Goal: Task Accomplishment & Management: Complete application form

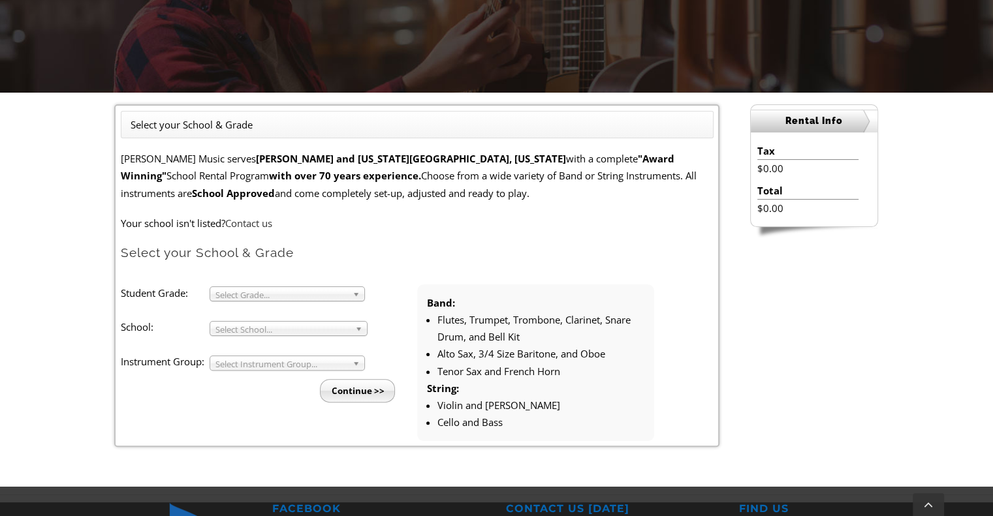
click at [315, 294] on span "Select Grade..." at bounding box center [281, 295] width 132 height 16
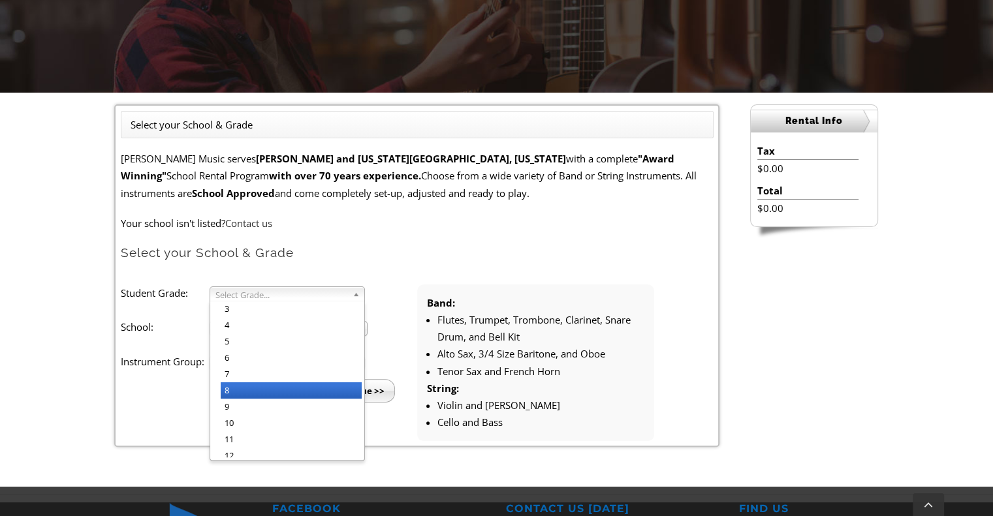
click at [258, 388] on li "8" at bounding box center [291, 390] width 141 height 16
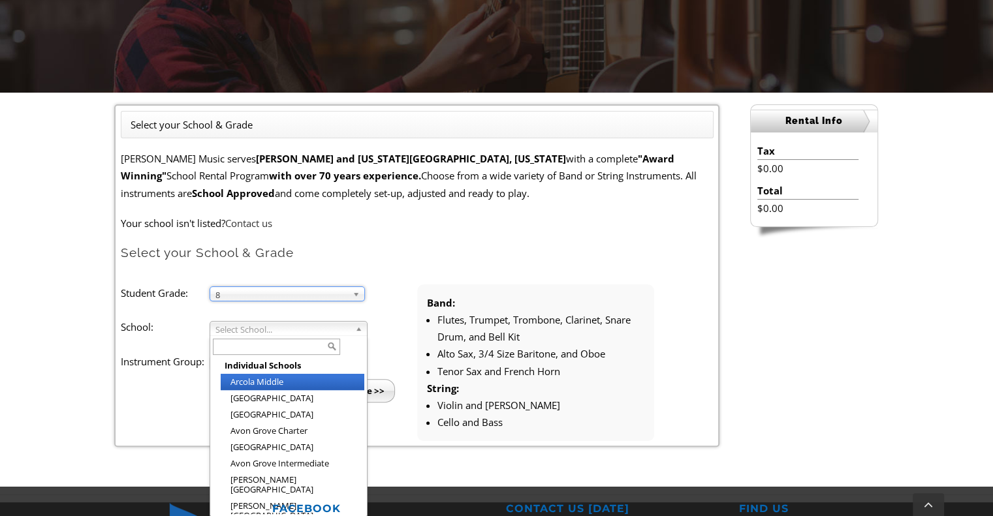
click at [280, 332] on span "Select School..." at bounding box center [282, 330] width 134 height 16
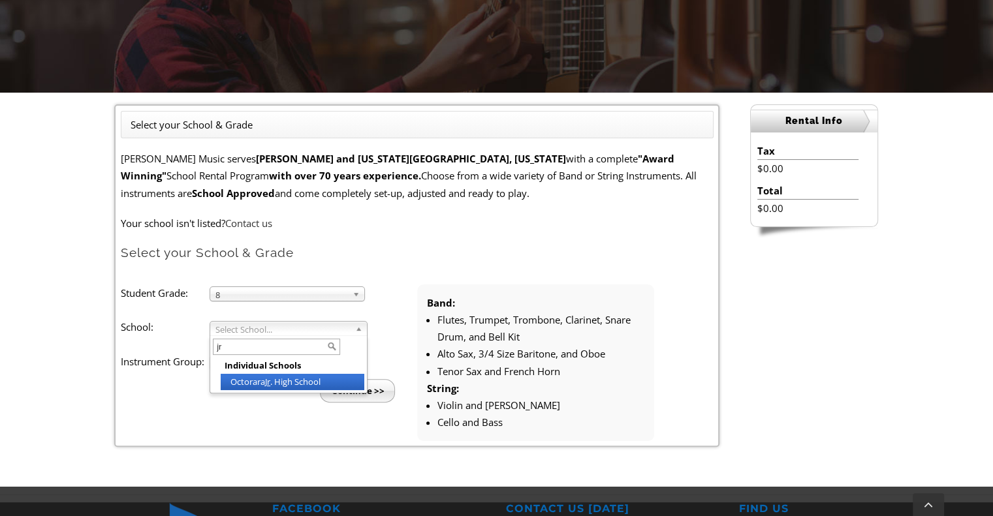
type input "j"
type input "fu"
click at [271, 379] on li "Fu [GEOGRAPHIC_DATA]" at bounding box center [293, 382] width 144 height 16
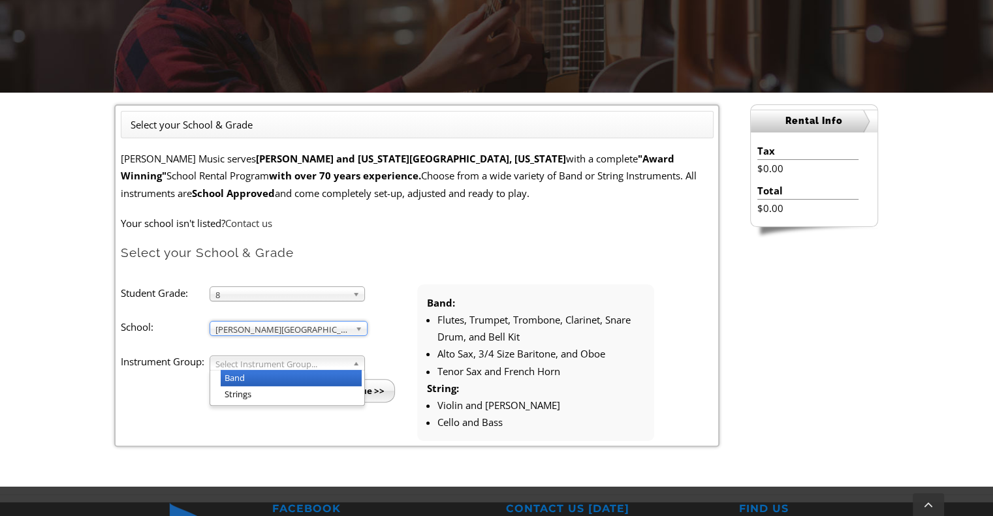
click at [307, 362] on span "Select Instrument Group..." at bounding box center [281, 364] width 132 height 16
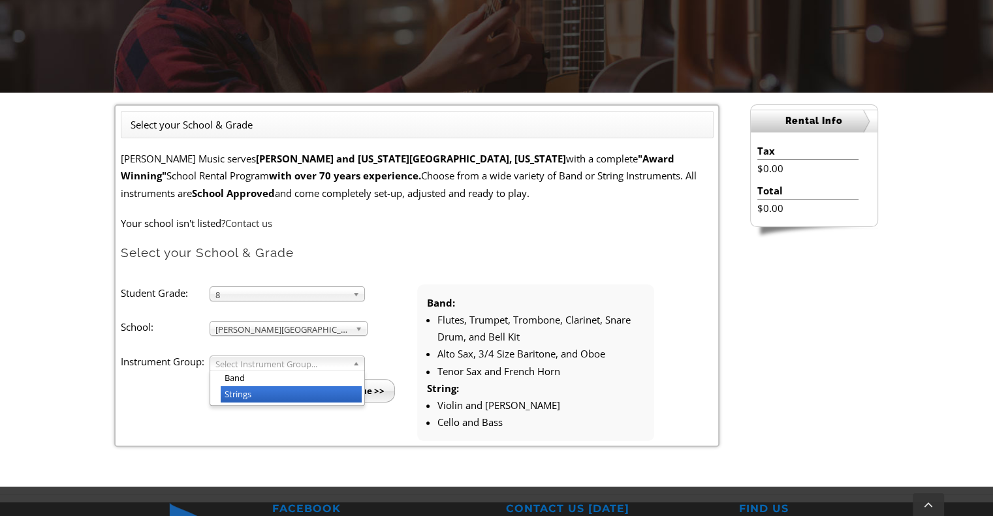
click at [262, 393] on li "Strings" at bounding box center [291, 394] width 141 height 16
click at [352, 393] on input "Continue >>" at bounding box center [357, 390] width 75 height 23
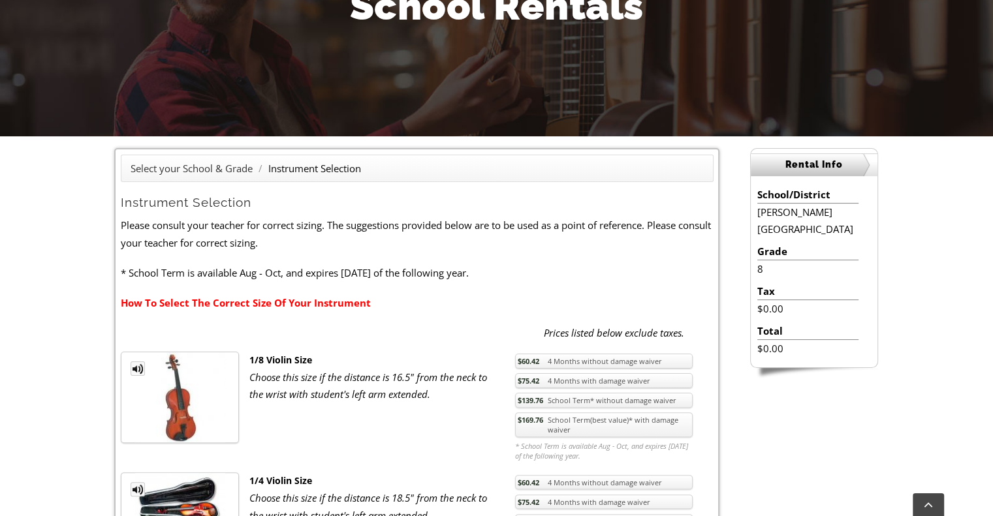
scroll to position [196, 0]
